Goal: Information Seeking & Learning: Learn about a topic

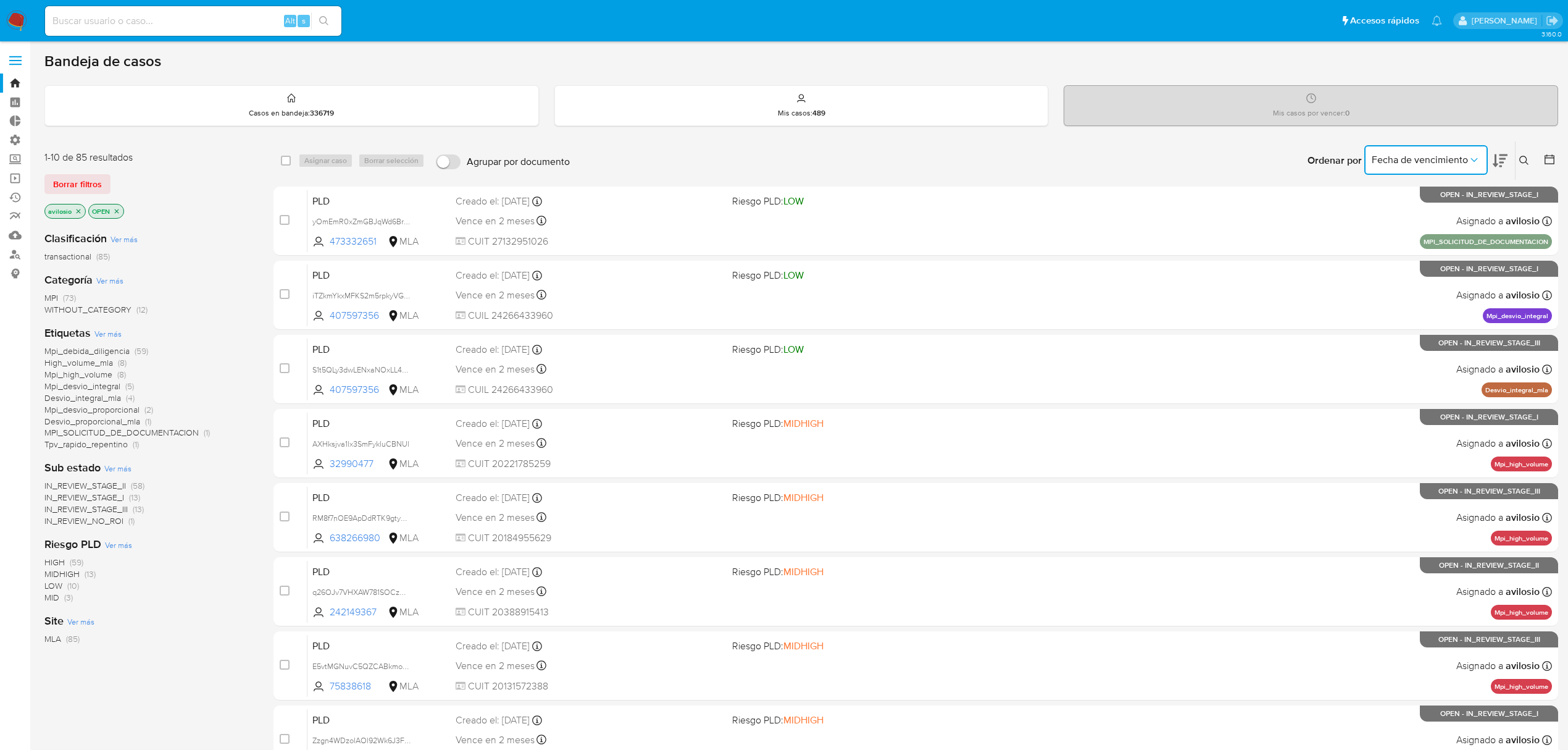
click at [1452, 159] on span "Fecha de vencimiento" at bounding box center [1420, 160] width 96 height 12
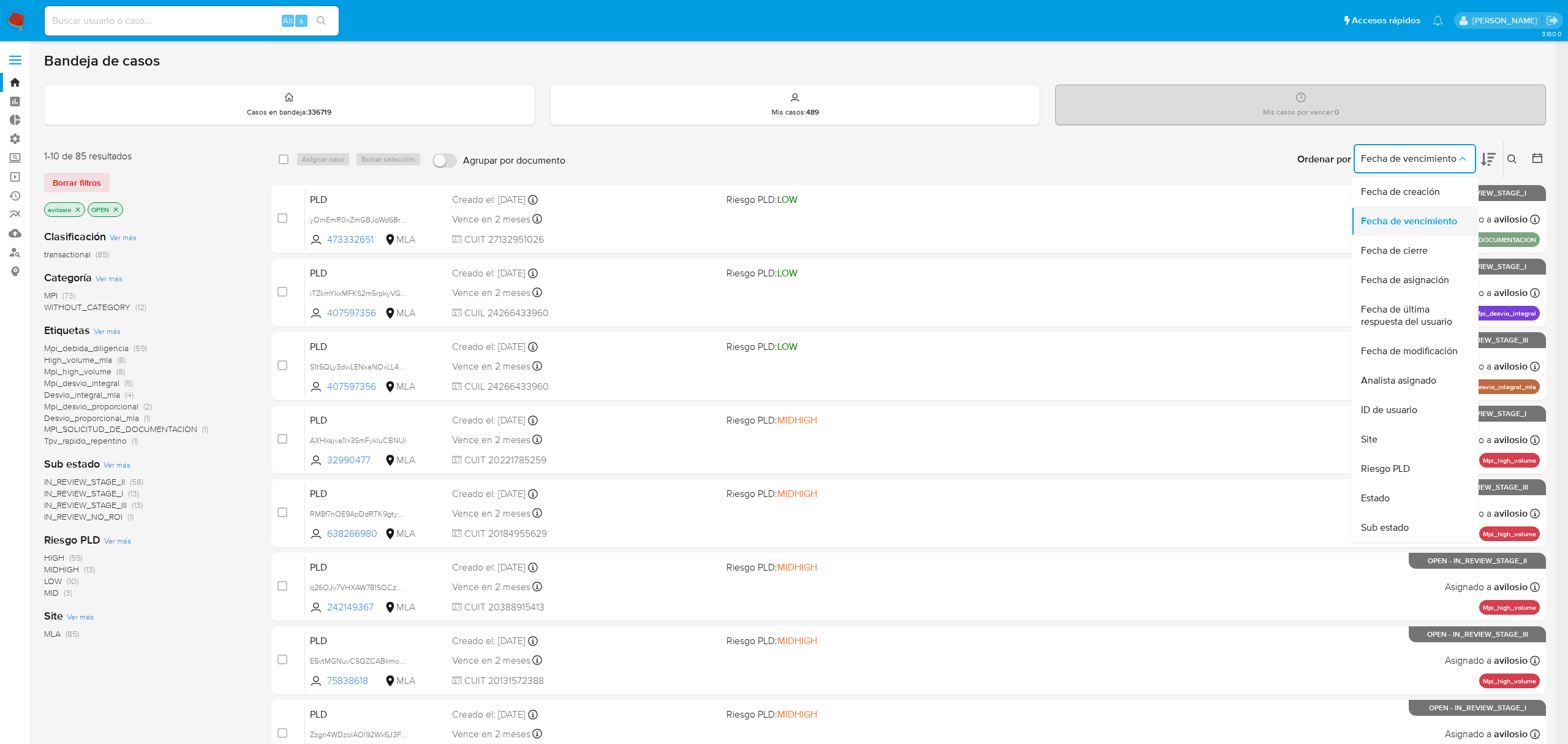
click at [1425, 229] on div "Fecha de vencimiento" at bounding box center [1411, 221] width 100 height 29
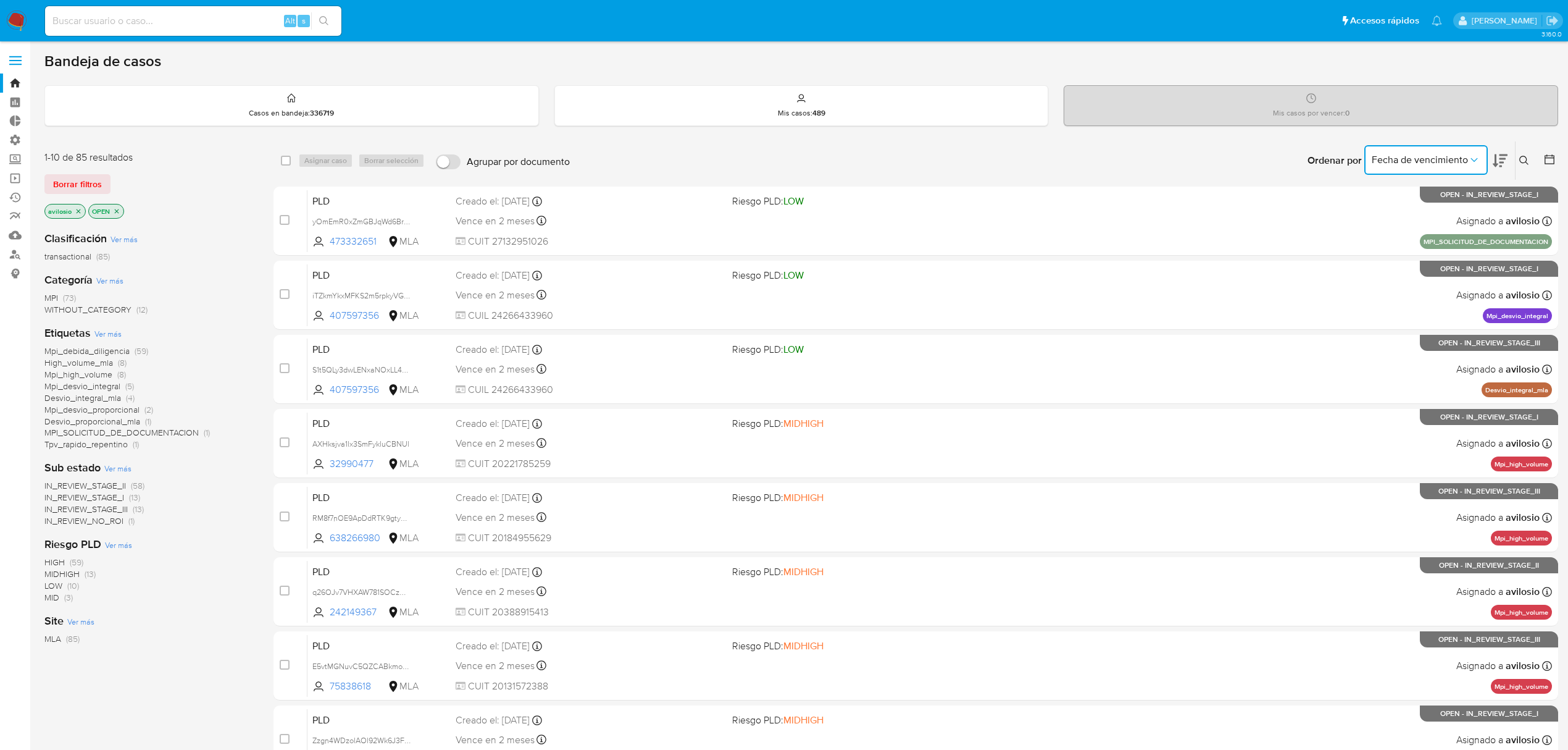
click at [1495, 164] on icon at bounding box center [1500, 161] width 15 height 13
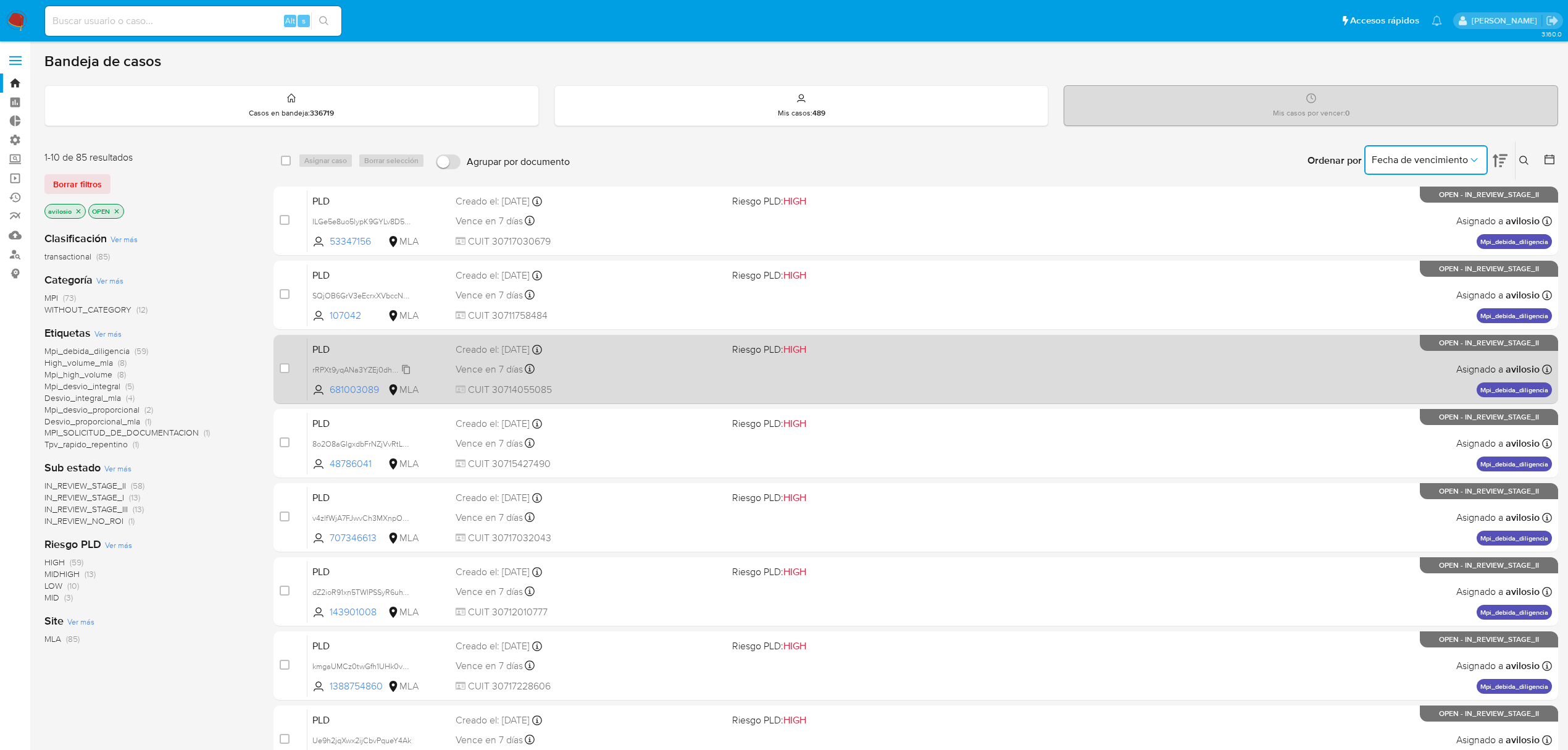
click at [366, 374] on span "rRPXt9yqANa3YZEj0dhgl2KB" at bounding box center [362, 368] width 100 height 14
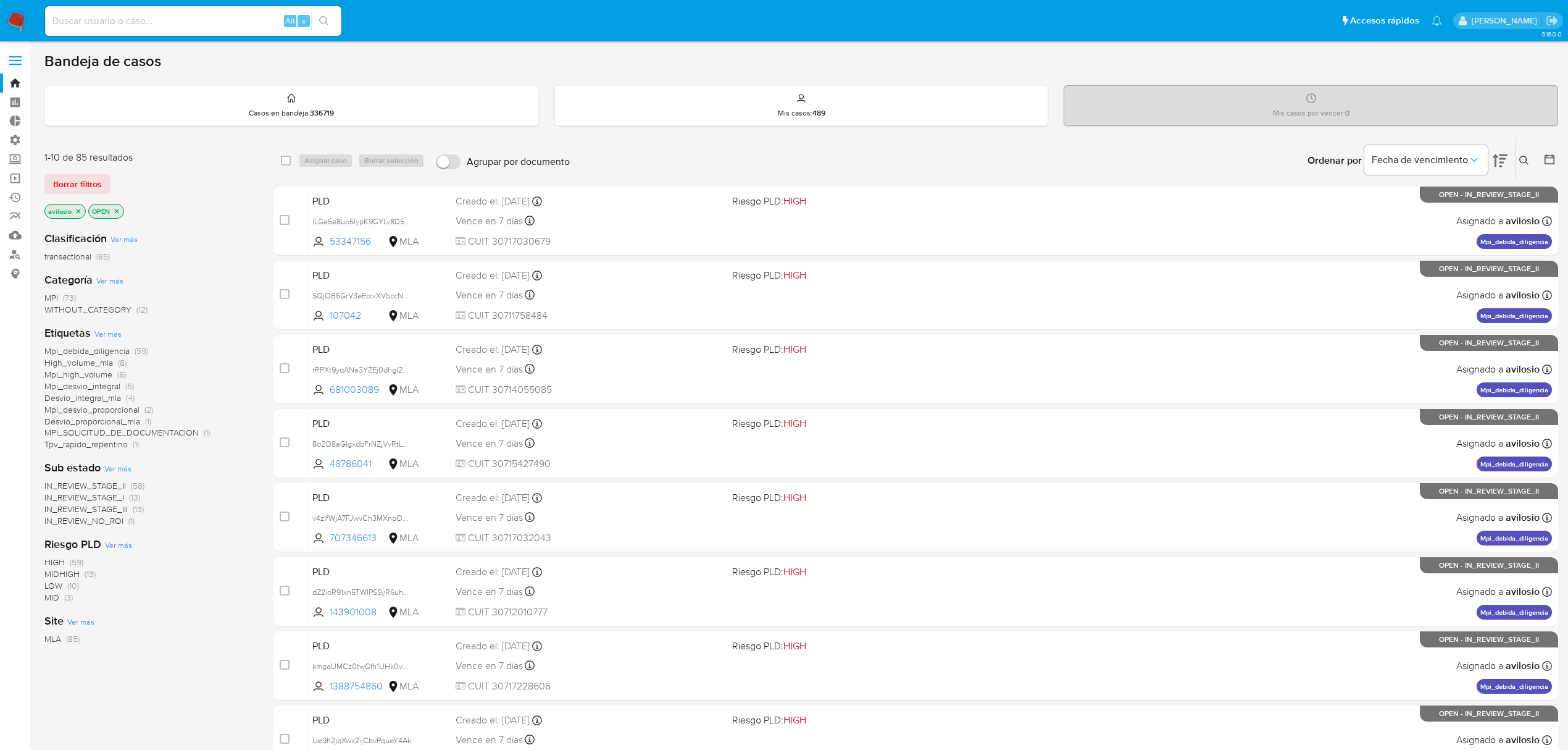
click at [89, 398] on span "Desvio_integral_mla" at bounding box center [83, 397] width 77 height 12
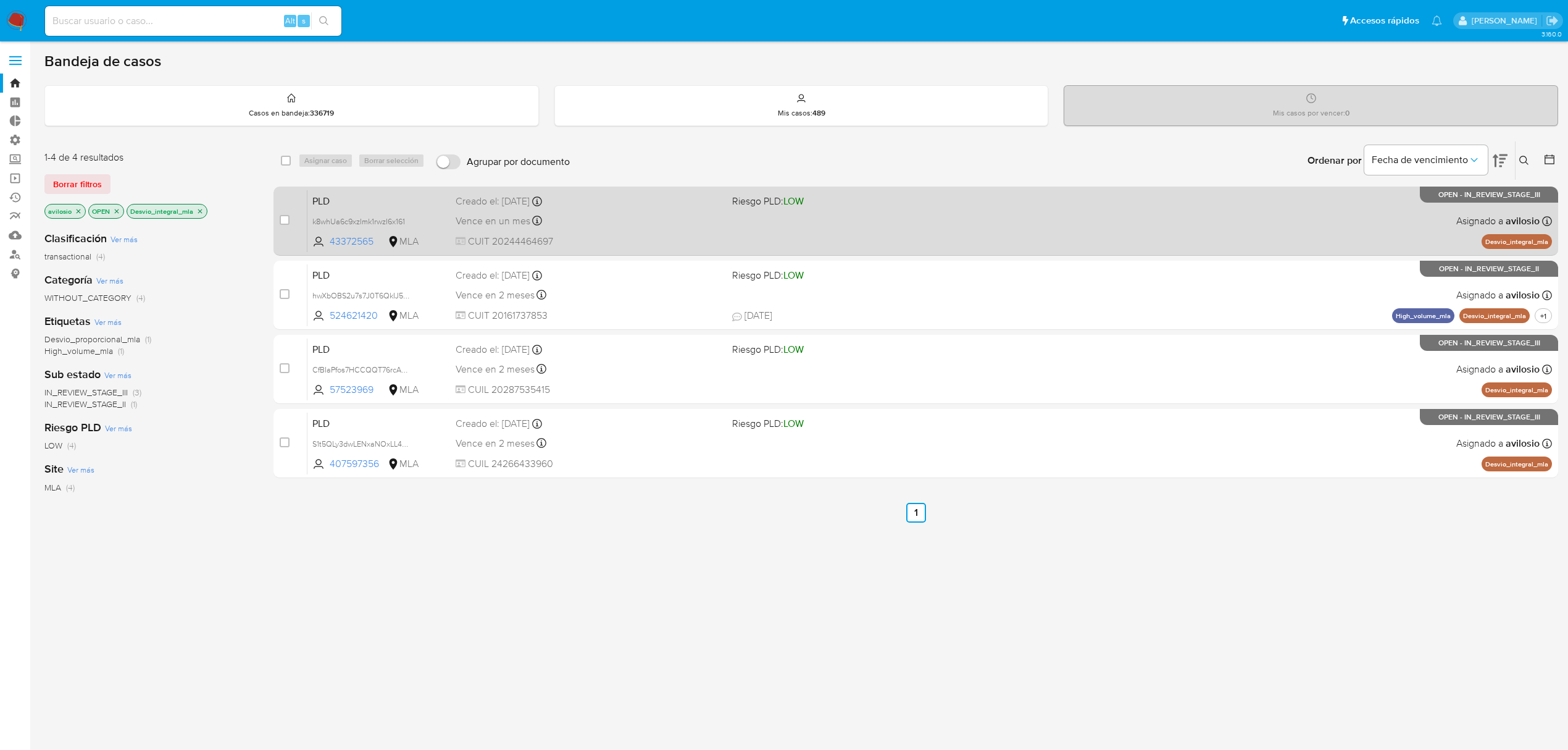
click at [624, 225] on div "Vence en un mes Vence el [DATE] 17:53:25" at bounding box center [589, 221] width 266 height 16
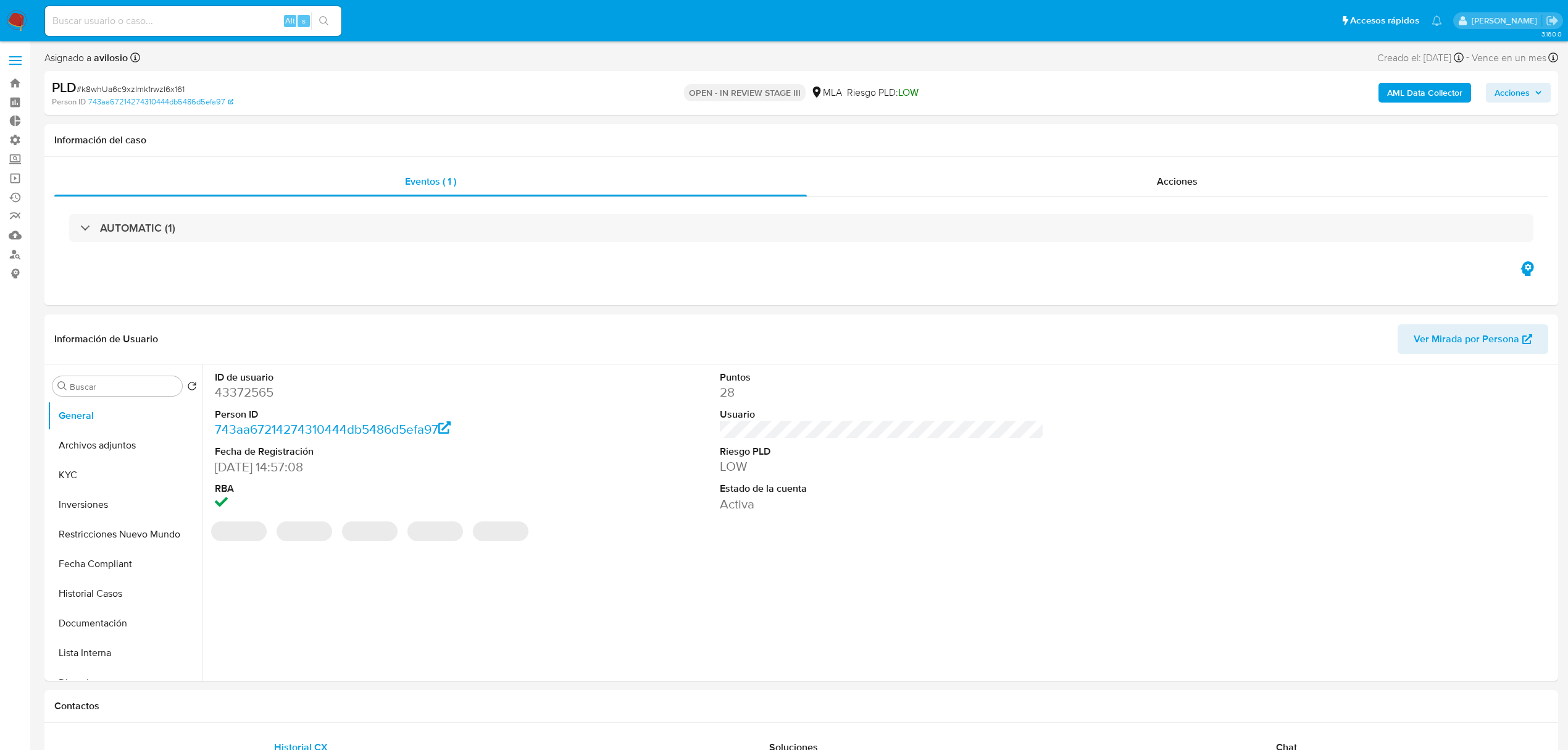
select select "10"
click at [98, 599] on button "Historial Casos" at bounding box center [119, 593] width 144 height 30
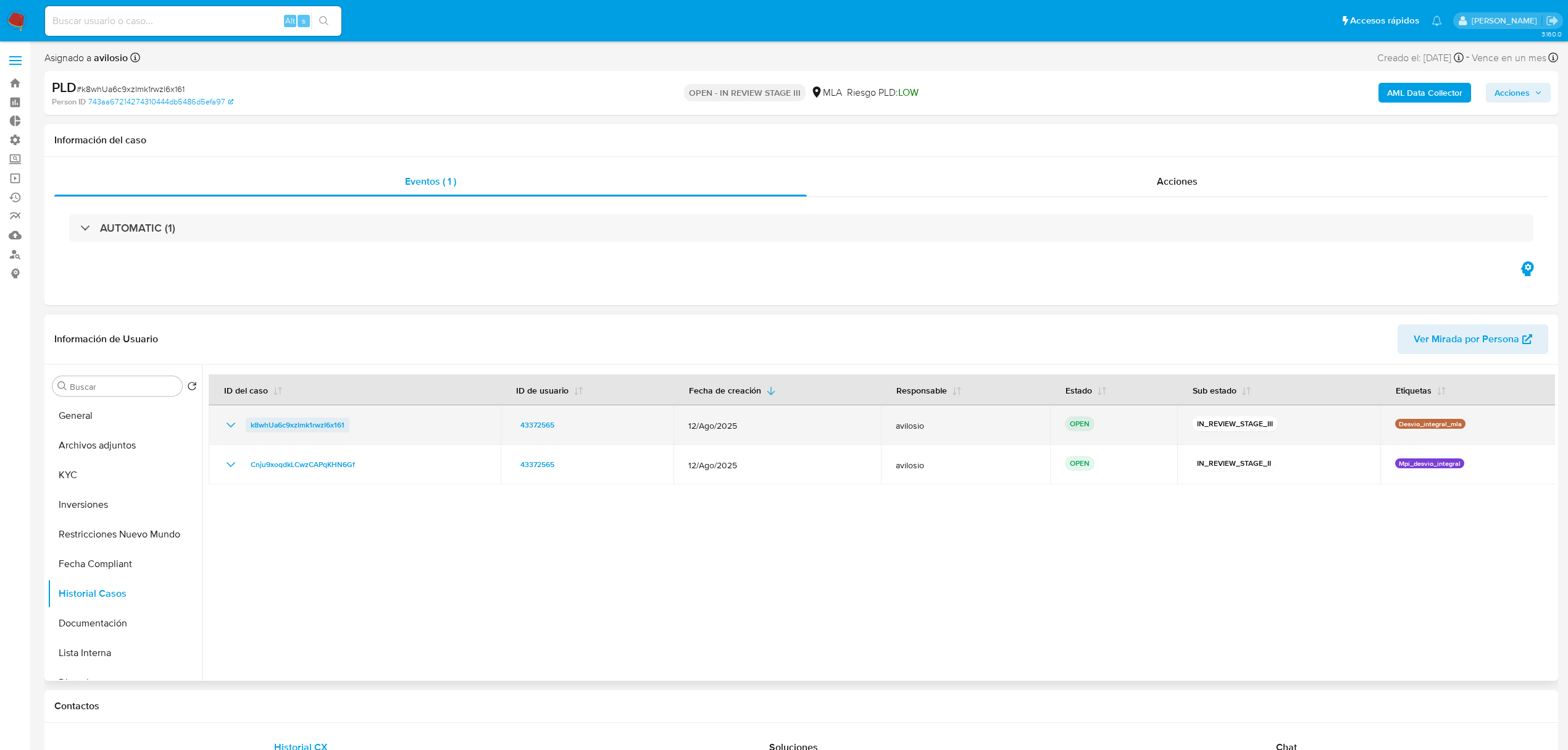
click at [272, 430] on span "k8whUa6c9xzImk1rwzI6x161" at bounding box center [297, 425] width 94 height 15
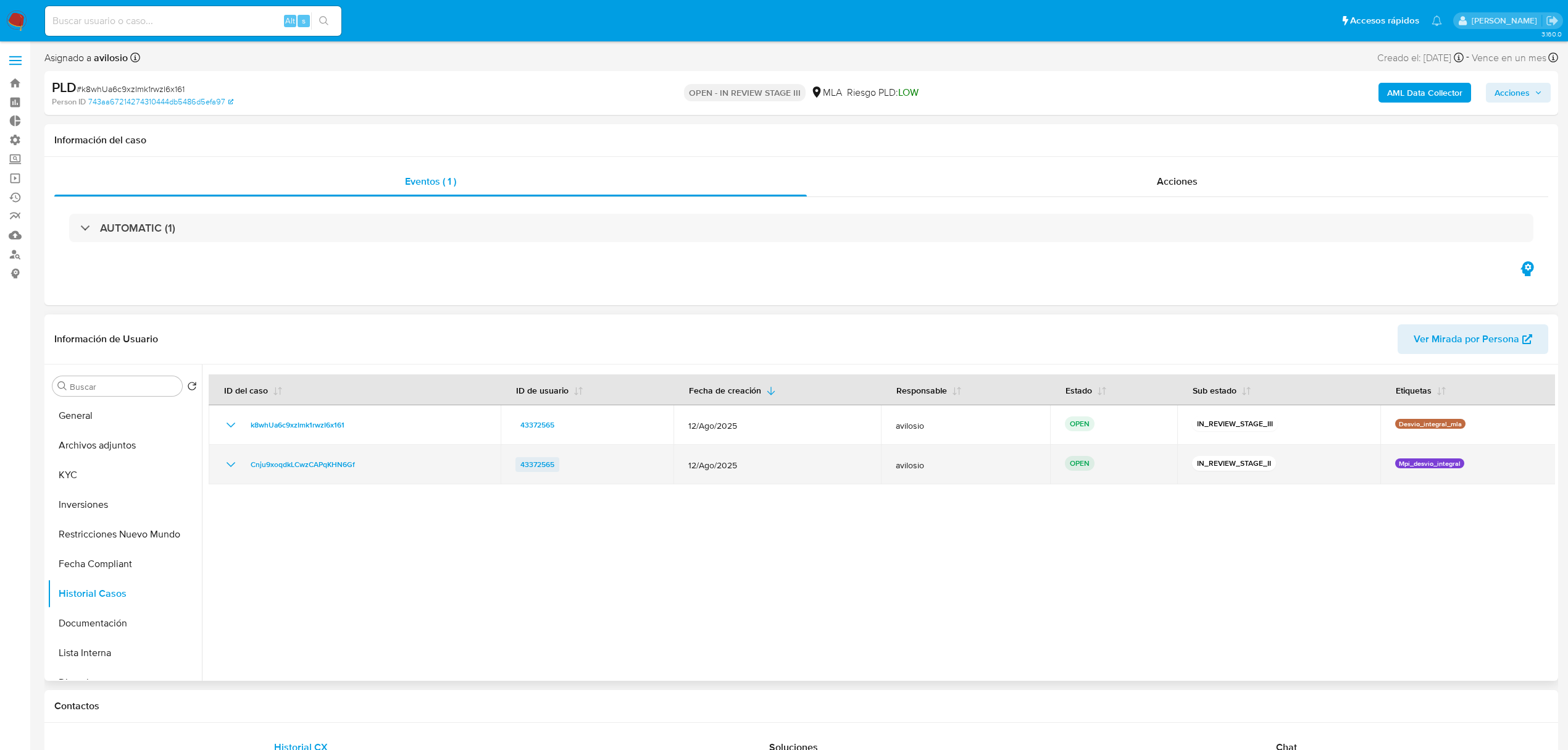
drag, startPoint x: 600, startPoint y: 467, endPoint x: 517, endPoint y: 467, distance: 83.0
click at [517, 467] on div "43372565" at bounding box center [587, 464] width 143 height 15
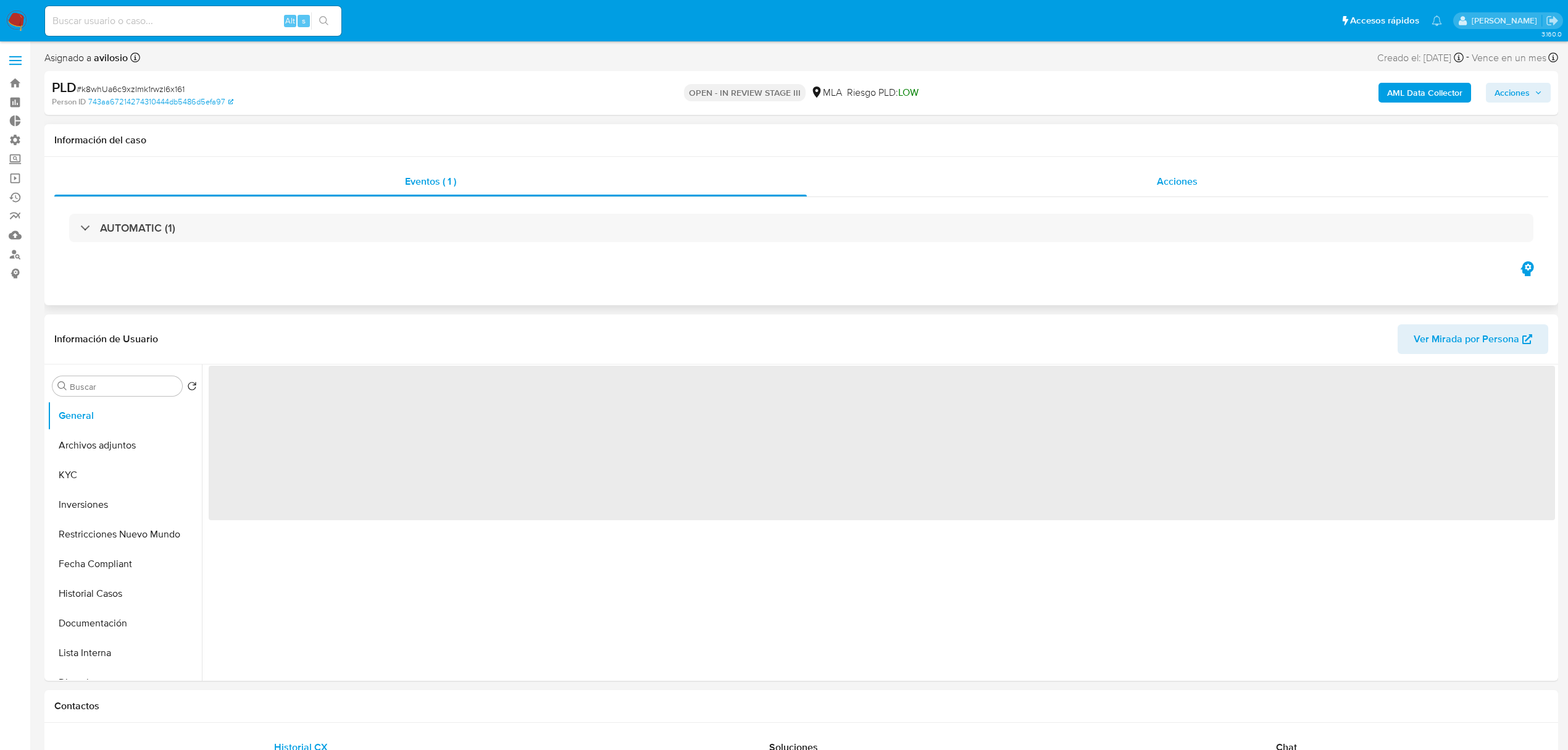
select select "10"
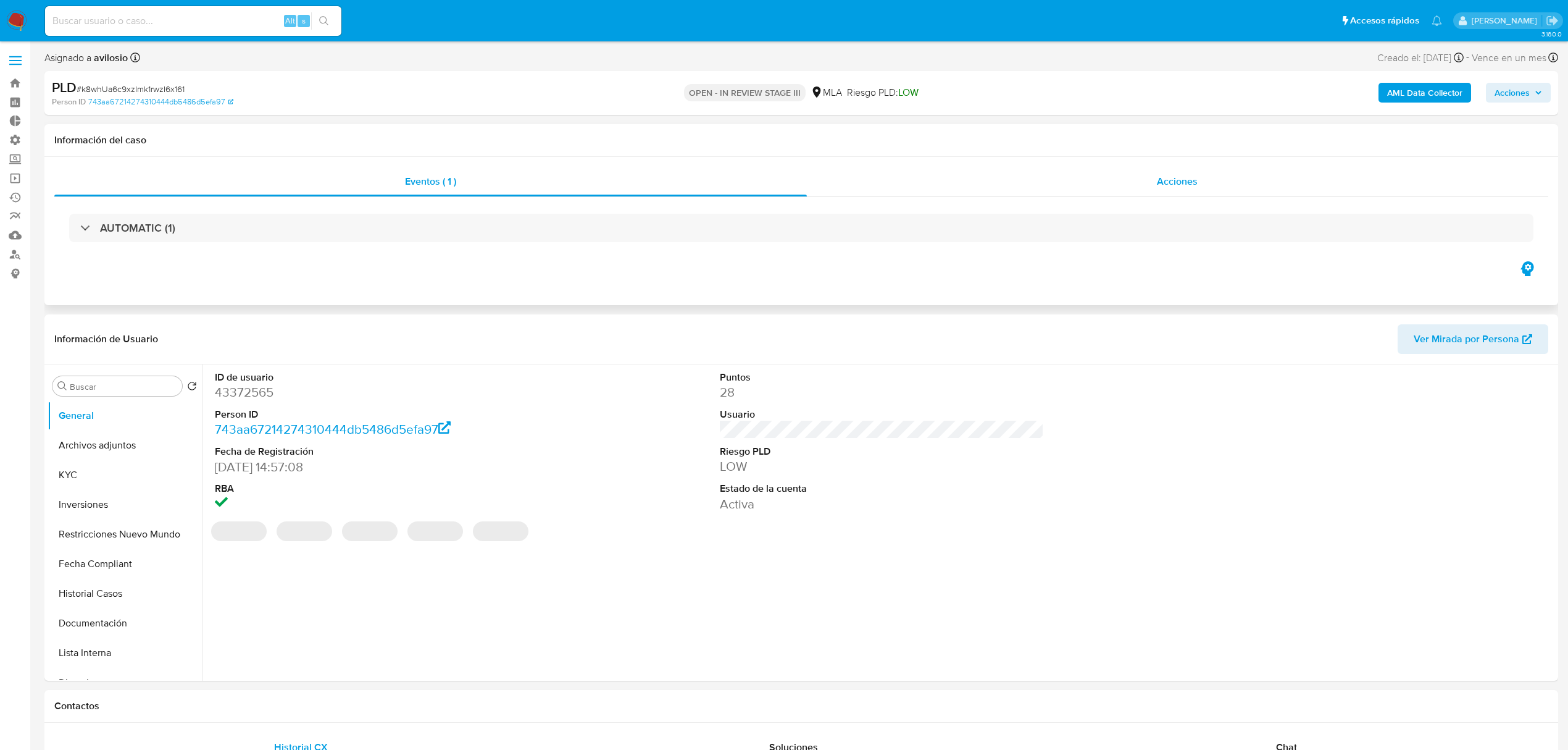
click at [1202, 182] on div "Acciones" at bounding box center [1177, 181] width 742 height 30
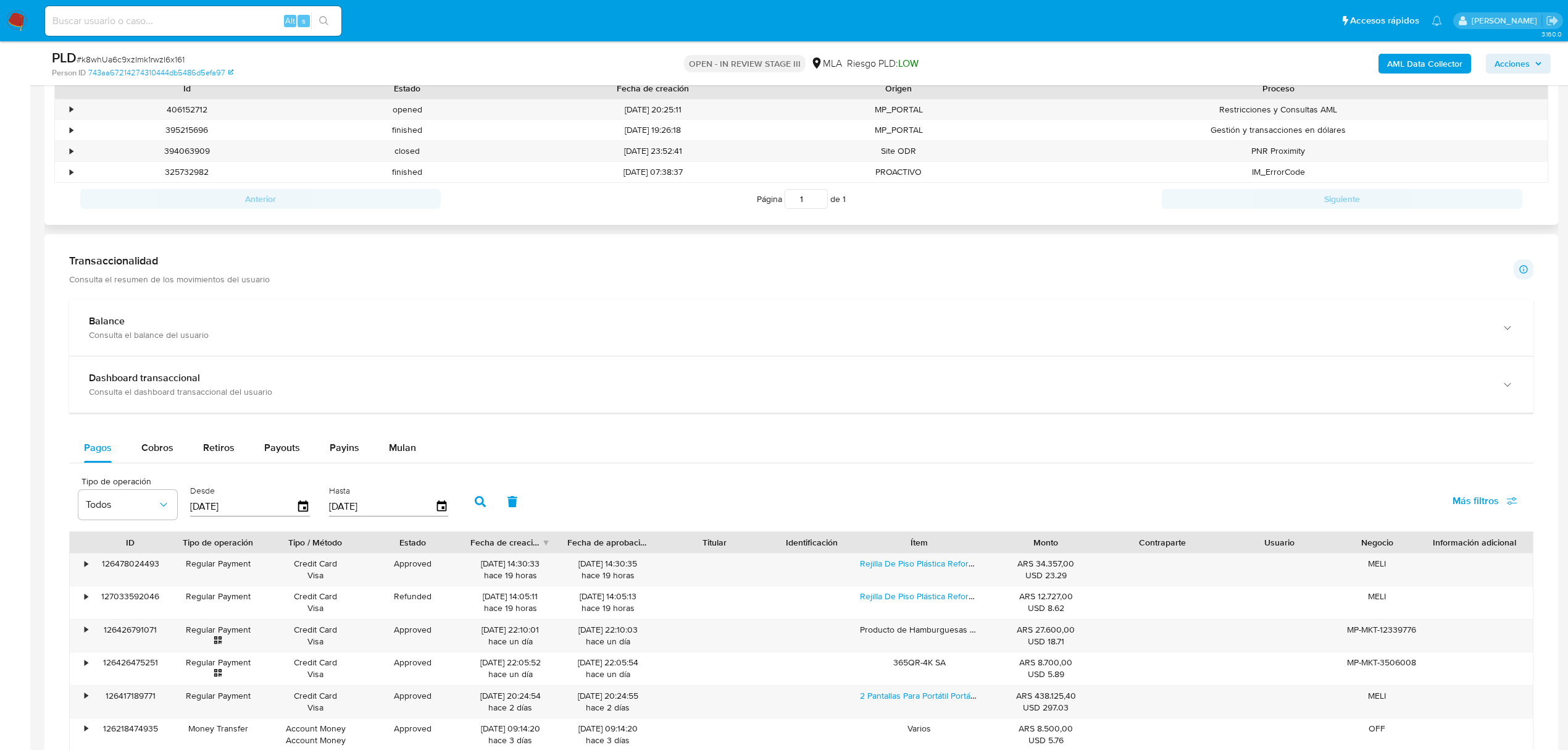
scroll to position [494, 0]
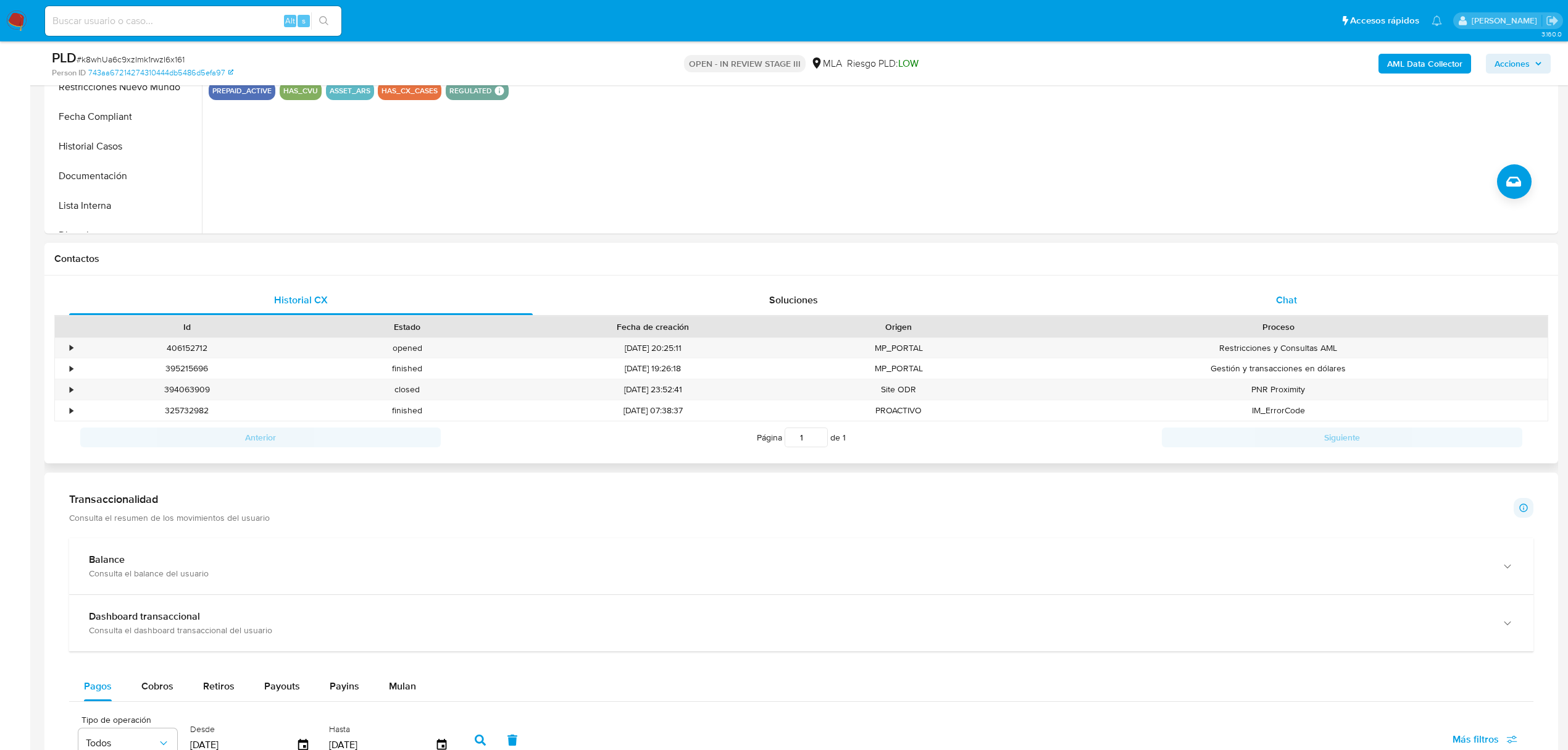
click at [1292, 297] on span "Chat" at bounding box center [1286, 300] width 21 height 14
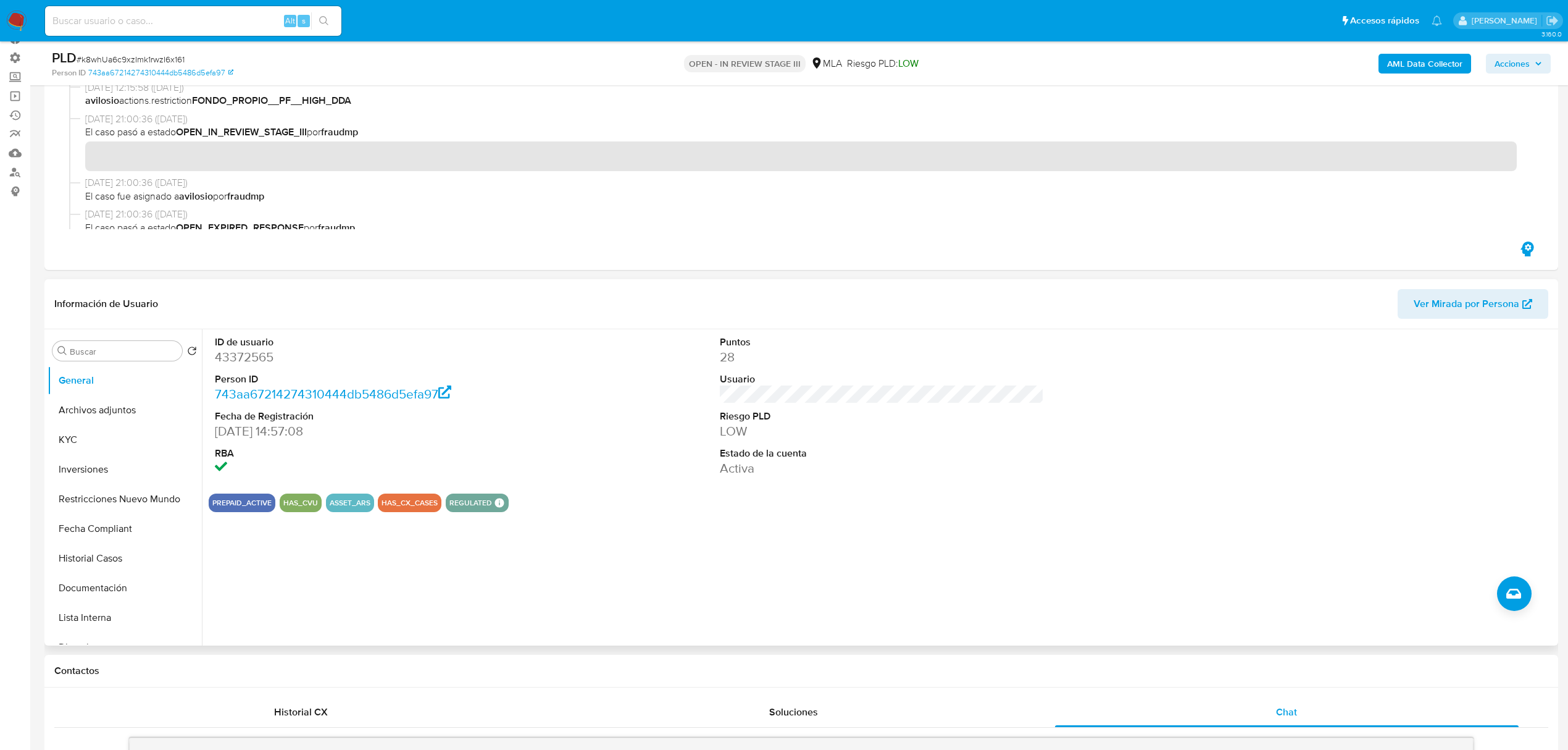
scroll to position [164, 0]
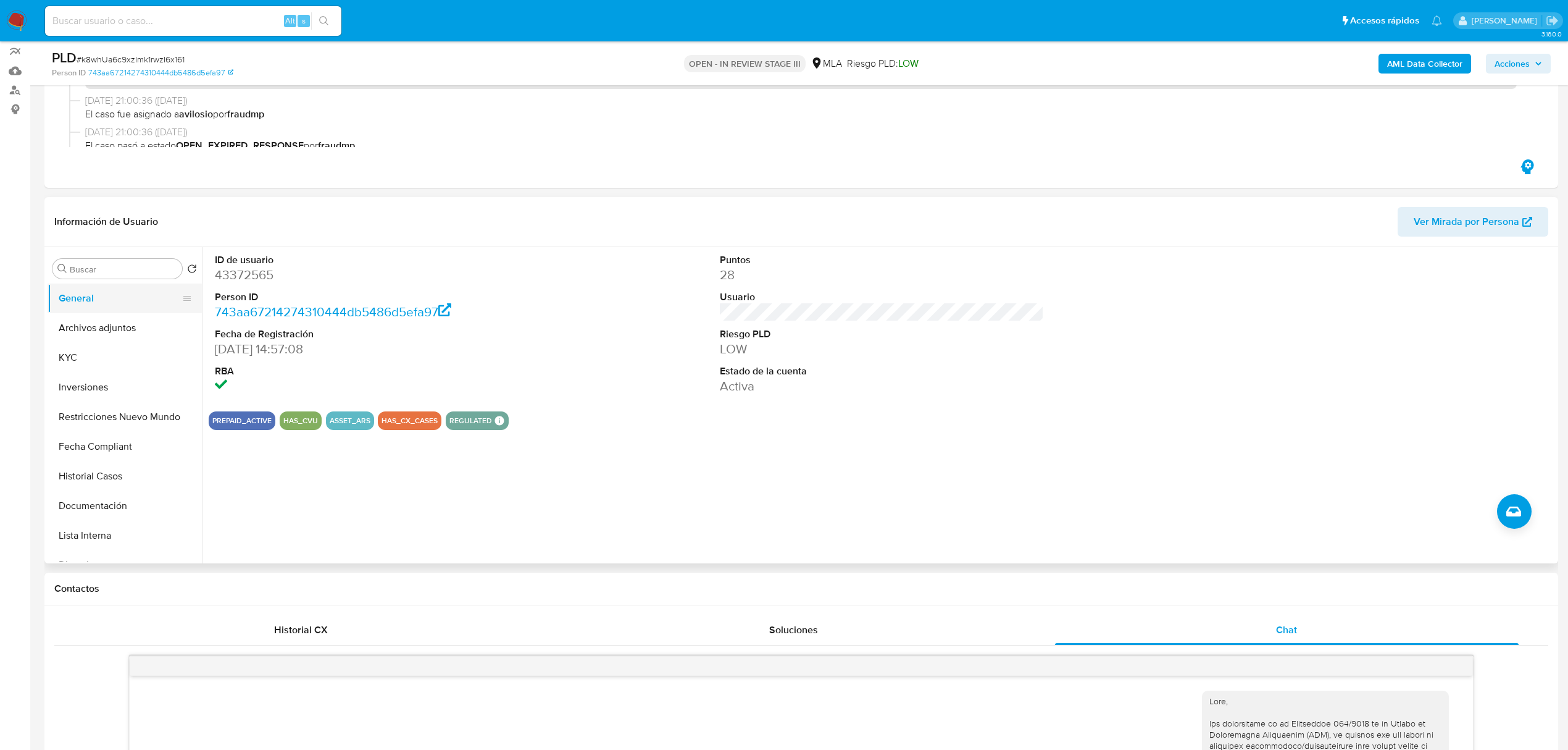
click at [100, 299] on button "General" at bounding box center [119, 298] width 144 height 30
drag, startPoint x: 95, startPoint y: 362, endPoint x: 180, endPoint y: 367, distance: 85.1
click at [97, 362] on button "KYC" at bounding box center [119, 357] width 144 height 30
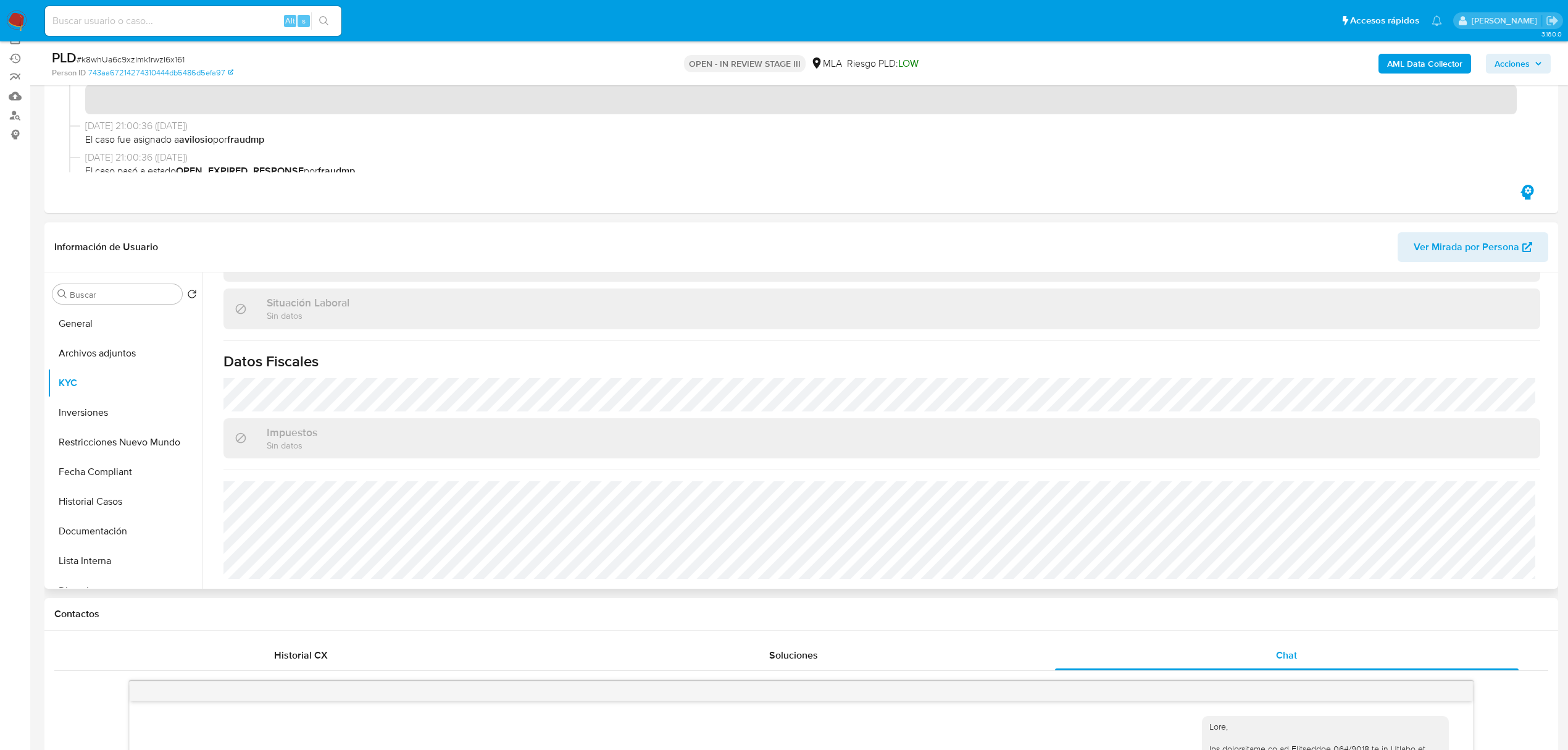
scroll to position [303, 0]
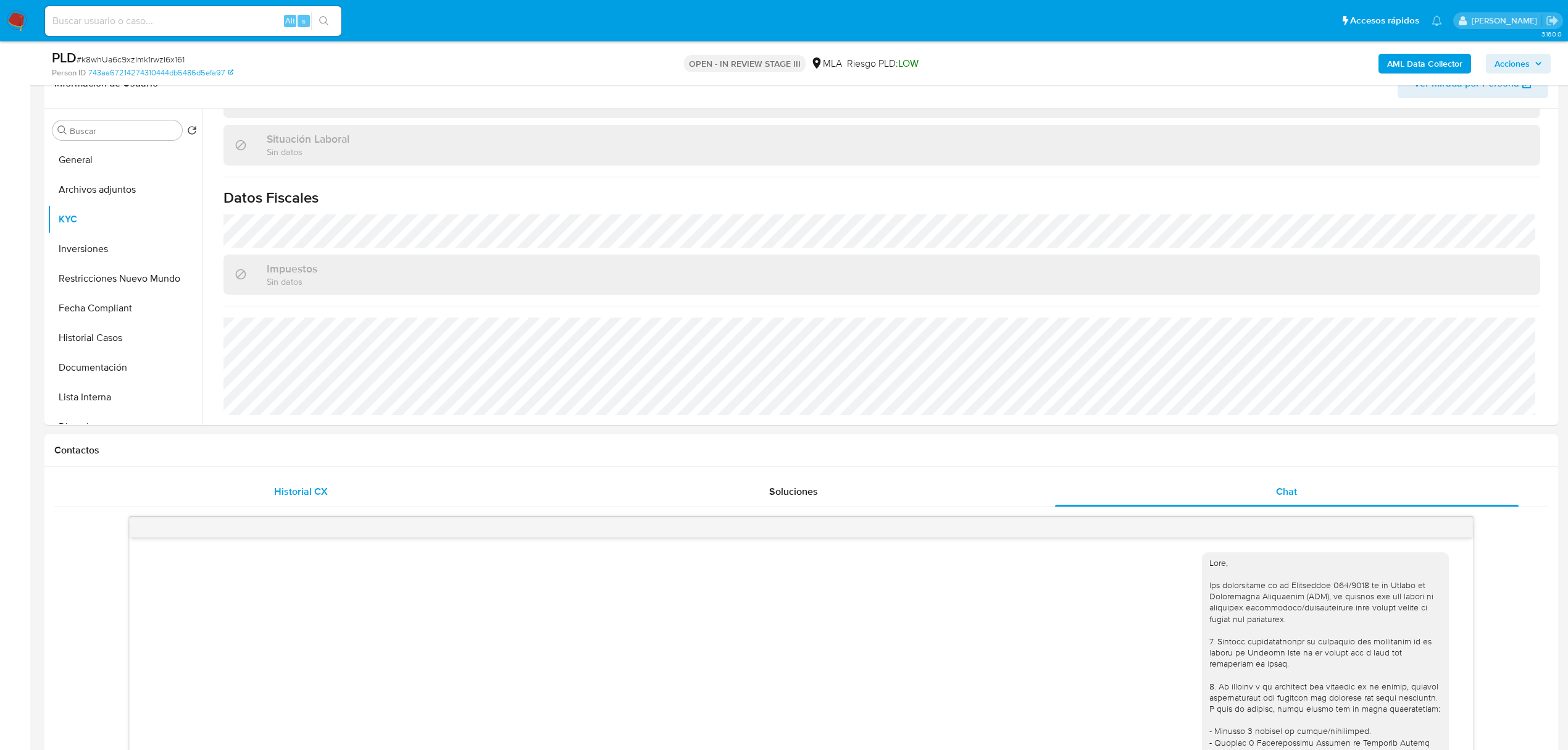
click at [373, 500] on div "Historial CX" at bounding box center [301, 491] width 463 height 30
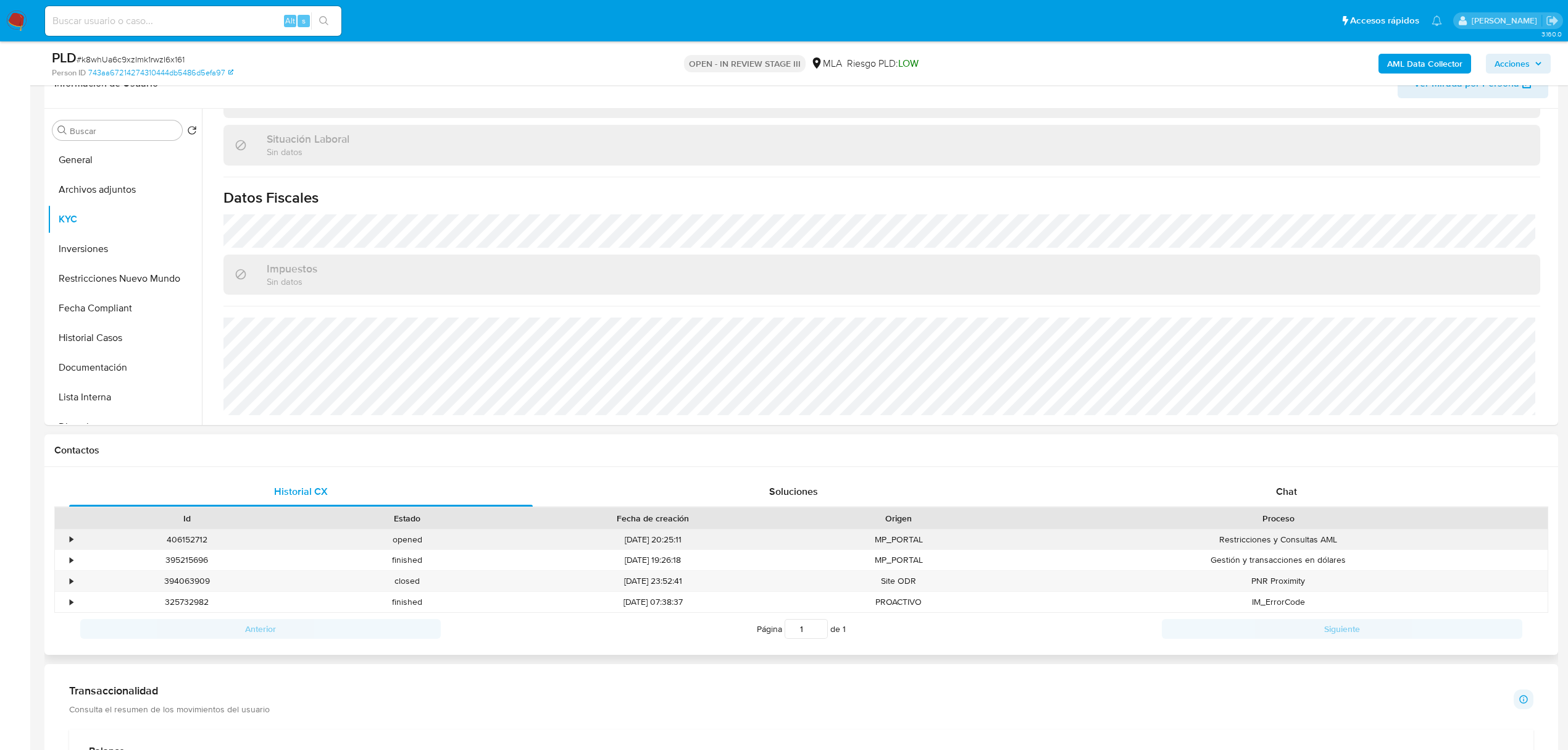
click at [73, 539] on div "•" at bounding box center [71, 540] width 3 height 12
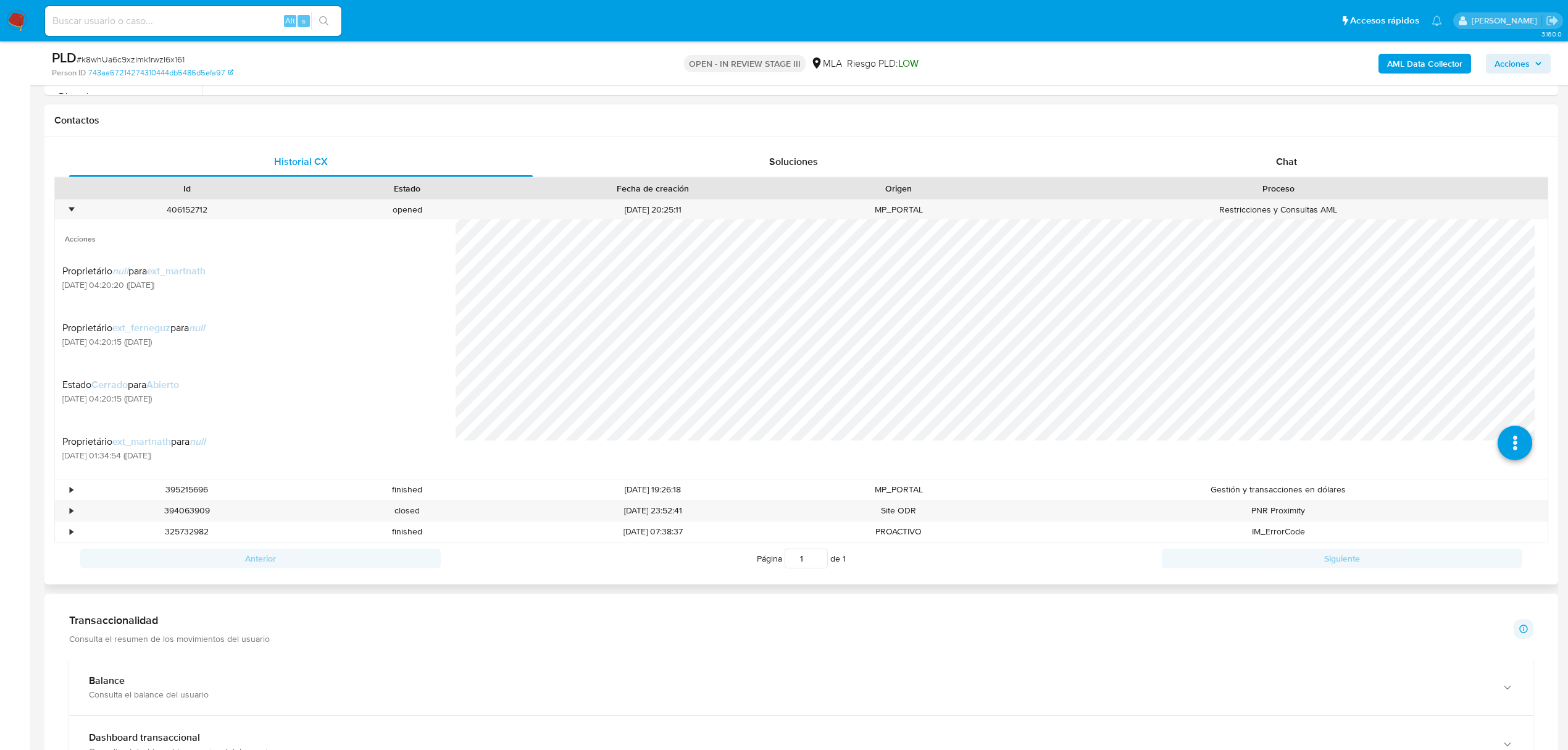
scroll to position [0, 0]
click at [257, 275] on div "Proprietário null para ext_martnath 19/09/2025 04:20:20 (hace 3 días)" at bounding box center [255, 277] width 386 height 42
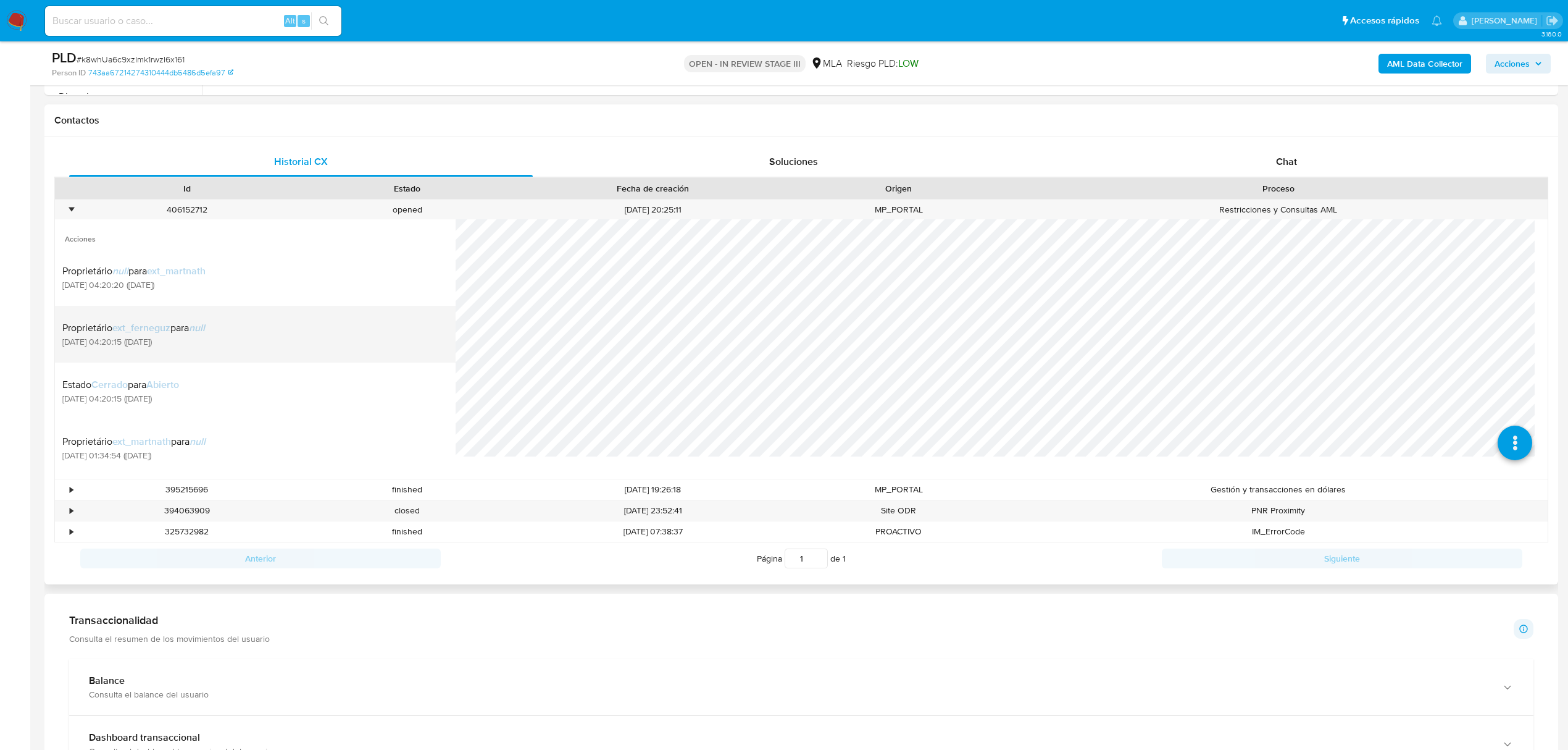
click at [265, 329] on div "Proprietário ext_ferneguz para null 19/09/2025 04:20:15 (hace 3 días)" at bounding box center [255, 334] width 386 height 42
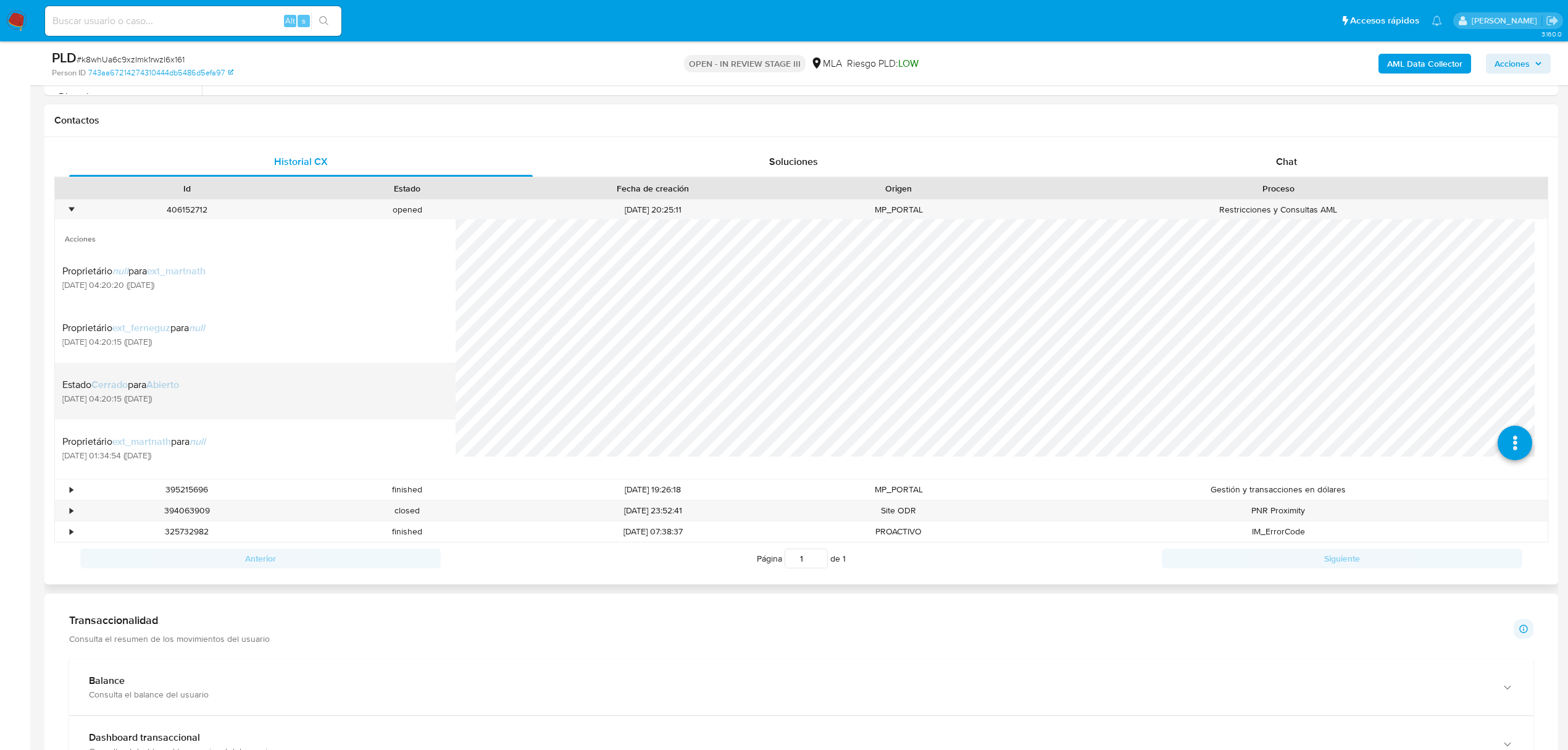
click at [260, 386] on div "Estado Cerrado para Abierto 19/09/2025 04:20:15 (hace 3 días)" at bounding box center [255, 391] width 386 height 42
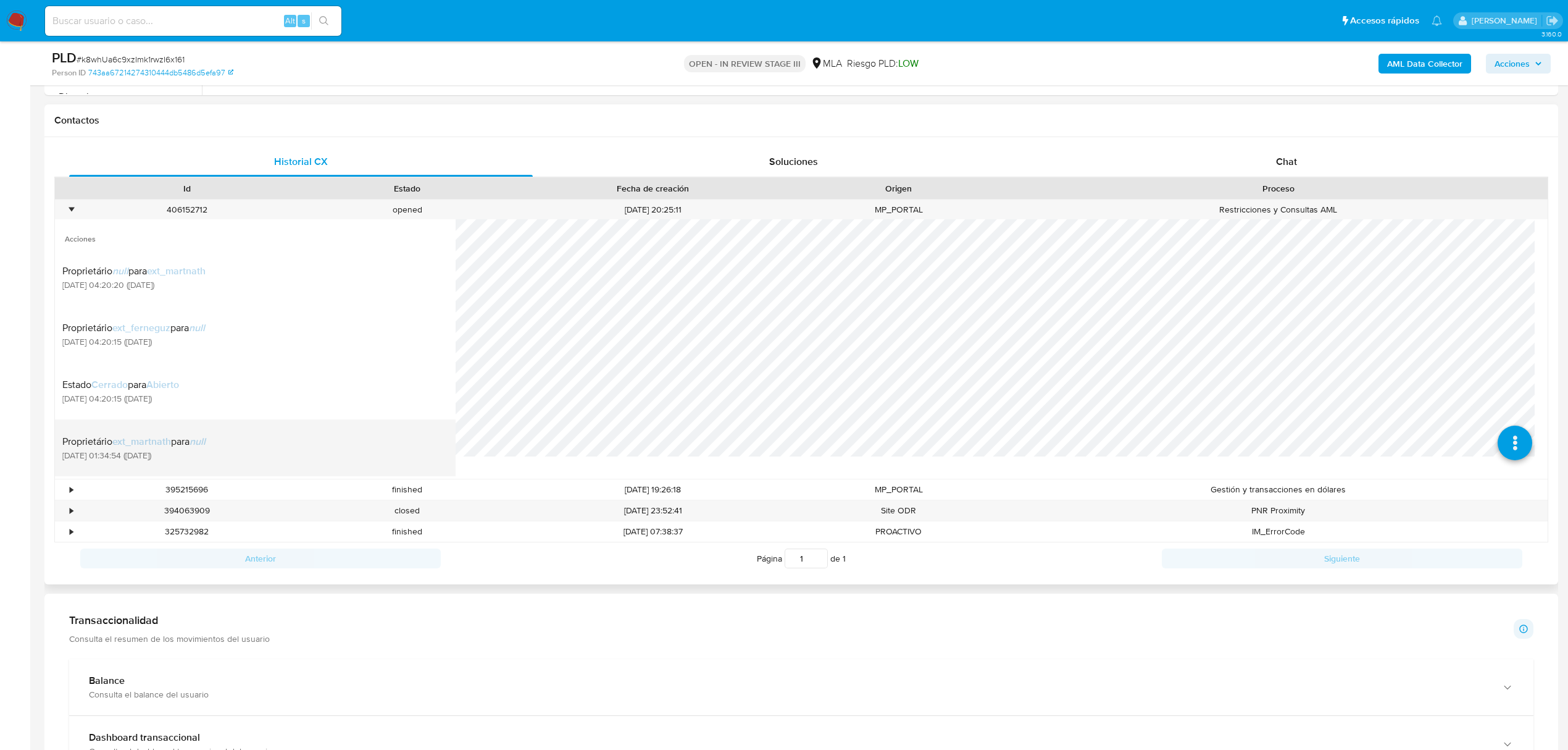
click at [265, 426] on li "Proprietário ext_martnath para null 19/09/2025 01:34:54 (hace 3 días)" at bounding box center [255, 448] width 400 height 57
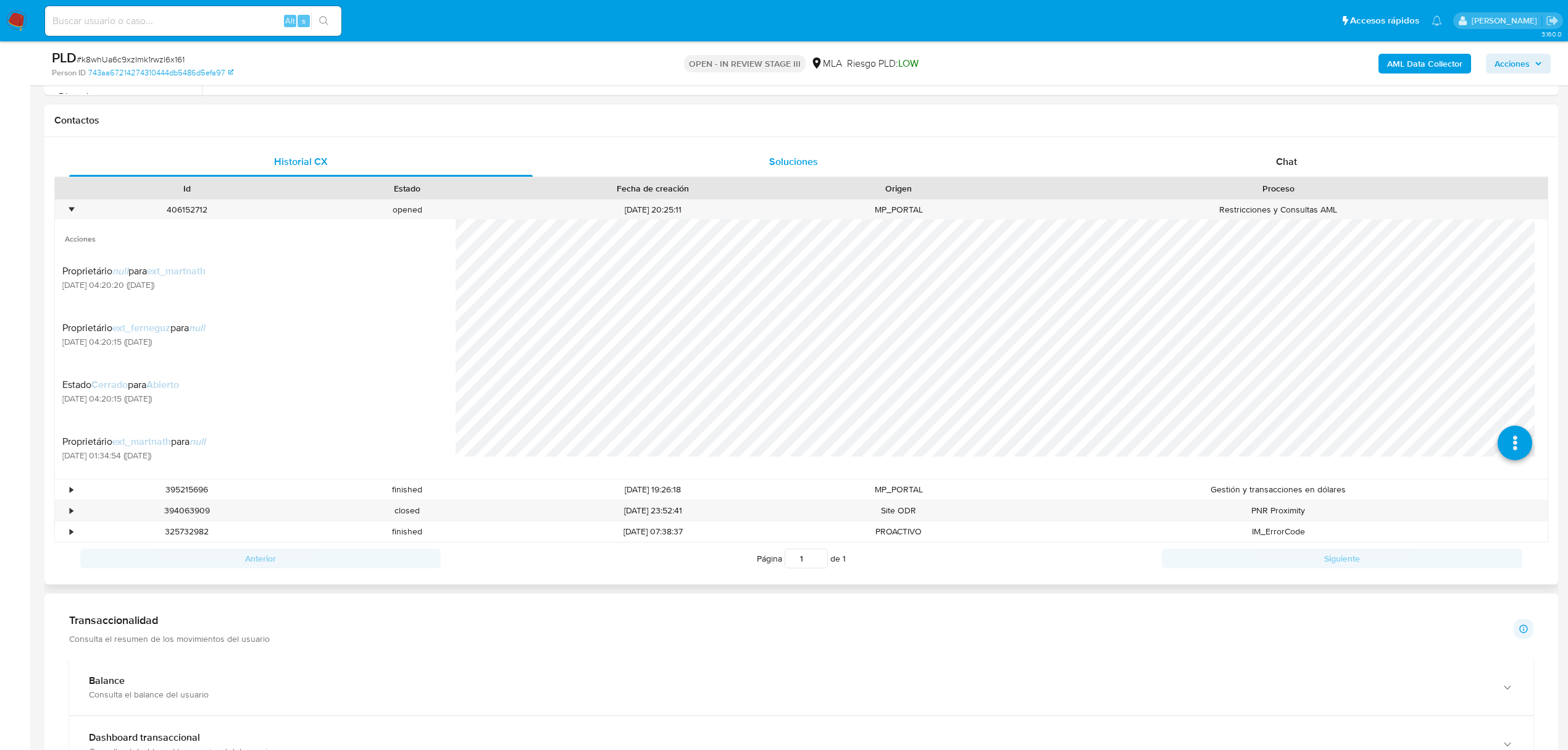
click at [791, 163] on span "Soluciones" at bounding box center [794, 162] width 49 height 14
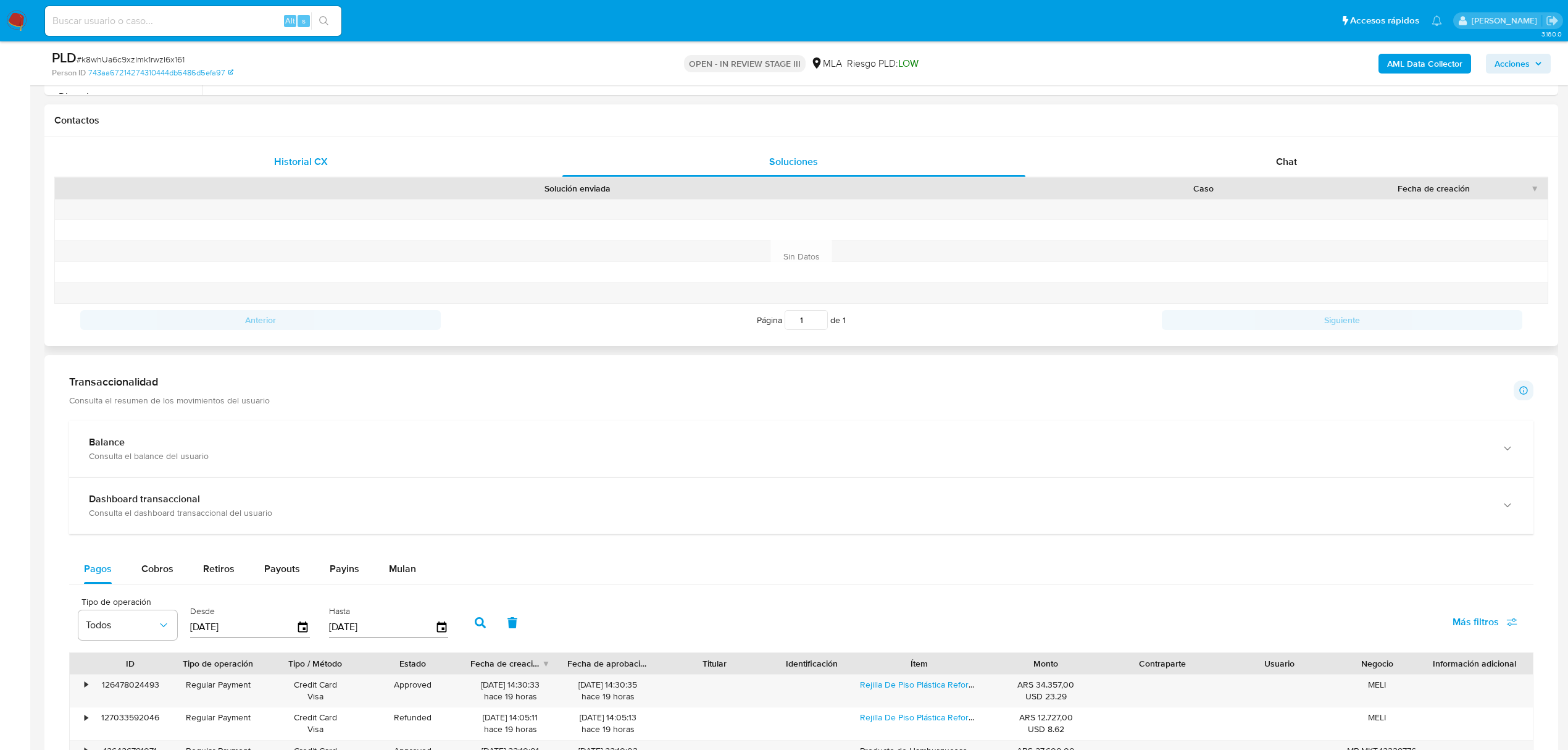
drag, startPoint x: 307, startPoint y: 154, endPoint x: 329, endPoint y: 161, distance: 23.1
click at [307, 154] on span "Historial CX" at bounding box center [301, 162] width 54 height 14
